Goal: Task Accomplishment & Management: Use online tool/utility

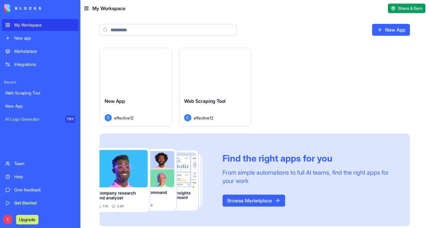
click at [27, 38] on div "New app" at bounding box center [44, 38] width 61 height 6
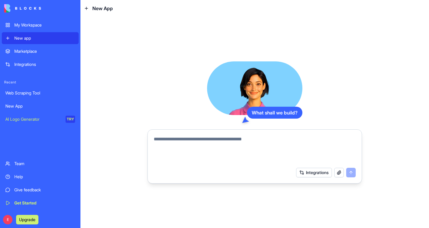
click at [31, 29] on link "My Workspace" at bounding box center [40, 25] width 77 height 12
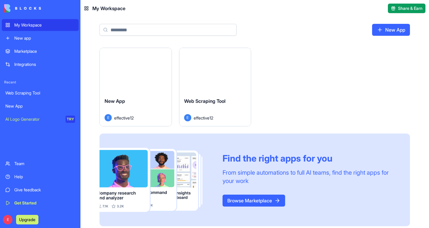
click at [23, 52] on div "Marketplace" at bounding box center [44, 51] width 61 height 6
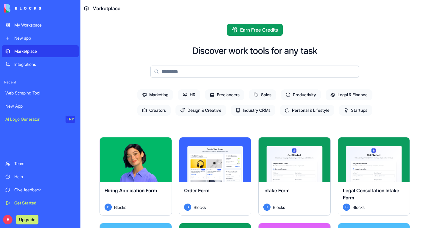
click at [21, 66] on div "Integrations" at bounding box center [44, 64] width 61 height 6
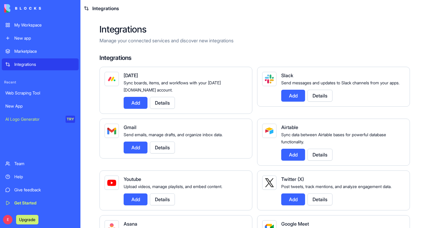
click at [22, 89] on link "Web Scraping Tool" at bounding box center [40, 93] width 77 height 12
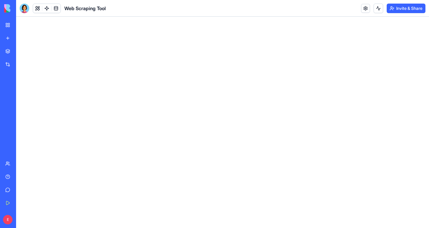
click at [22, 106] on div "New App" at bounding box center [13, 106] width 17 height 6
click at [21, 106] on div "New App" at bounding box center [13, 106] width 17 height 6
click at [20, 163] on div "Team" at bounding box center [18, 164] width 8 height 6
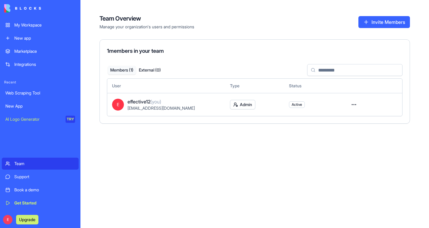
click at [16, 180] on link "Support" at bounding box center [40, 177] width 77 height 12
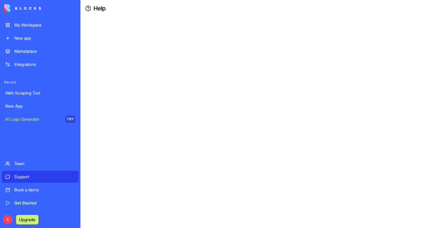
click at [23, 189] on div "Book a demo" at bounding box center [44, 190] width 61 height 6
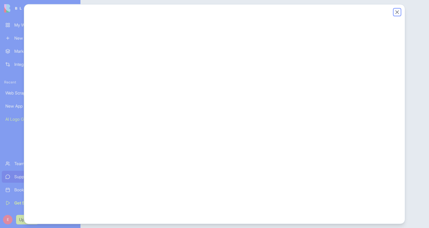
click at [399, 11] on button "Close" at bounding box center [397, 12] width 6 height 6
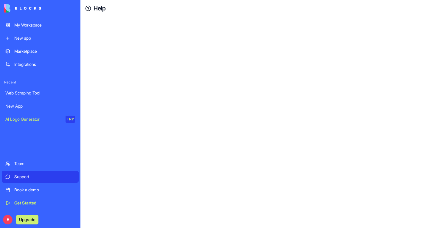
click at [21, 47] on link "Marketplace" at bounding box center [40, 51] width 77 height 12
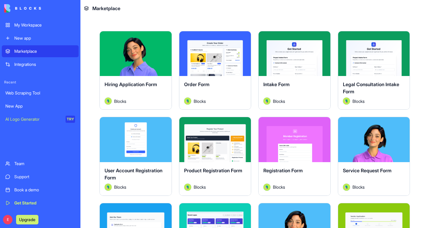
scroll to position [107, 0]
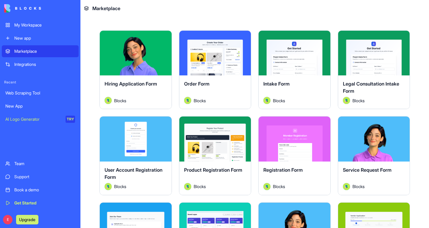
click at [196, 84] on span "Order Form" at bounding box center [196, 84] width 25 height 6
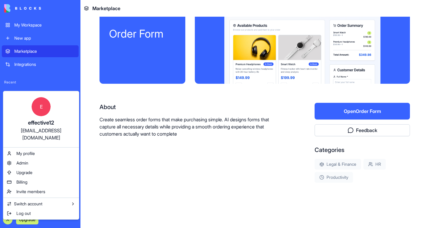
scroll to position [35, 0]
click at [221, 194] on html "My Workspace New app Marketplace Integrations Recent Web Scraping Tool New App …" at bounding box center [214, 114] width 429 height 228
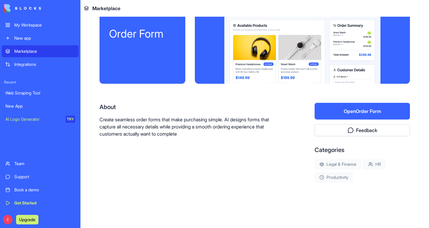
scroll to position [0, 0]
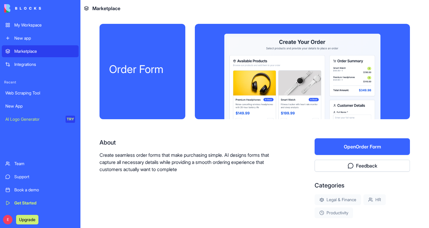
click at [26, 27] on div "My Workspace" at bounding box center [44, 25] width 61 height 6
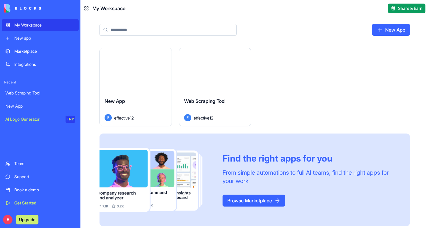
scroll to position [4, 0]
